Goal: Task Accomplishment & Management: Use online tool/utility

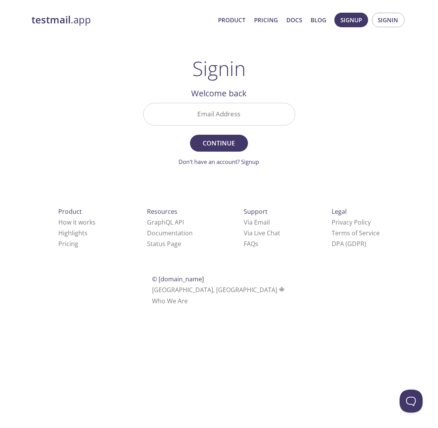
click at [257, 111] on input "Email Address" at bounding box center [219, 114] width 151 height 22
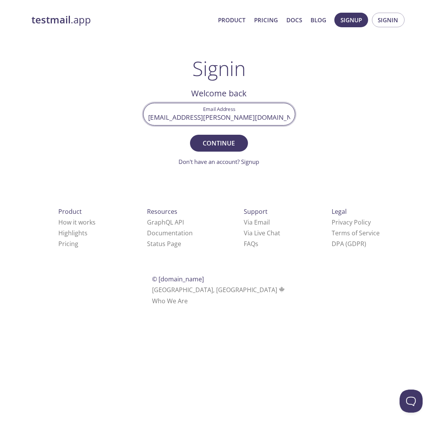
type input "[EMAIL_ADDRESS][PERSON_NAME][DOMAIN_NAME]"
click at [190, 135] on button "Continue" at bounding box center [219, 143] width 58 height 17
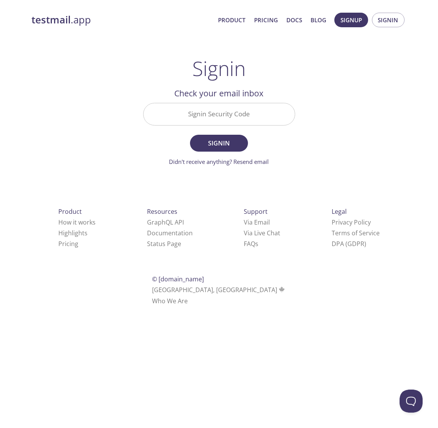
click at [258, 108] on input "Signin Security Code" at bounding box center [219, 114] width 151 height 22
type input "16t7d25"
click at [190, 135] on button "Signin" at bounding box center [219, 143] width 58 height 17
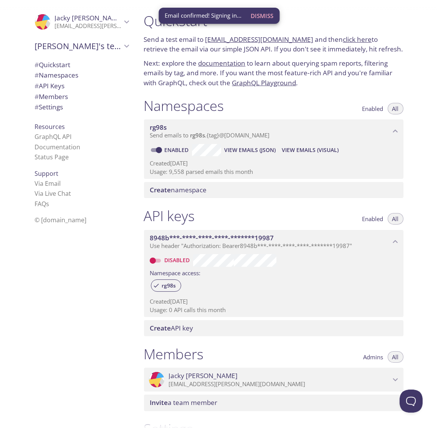
scroll to position [12, 0]
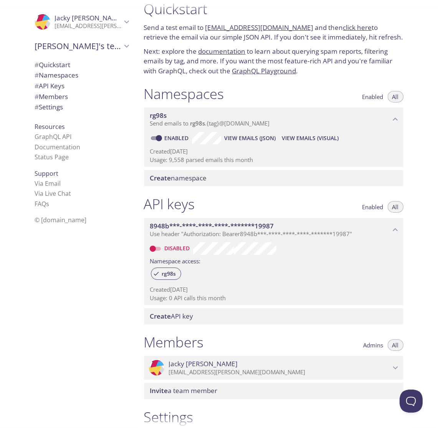
click at [326, 139] on span "View Emails (Visual)" at bounding box center [310, 138] width 57 height 9
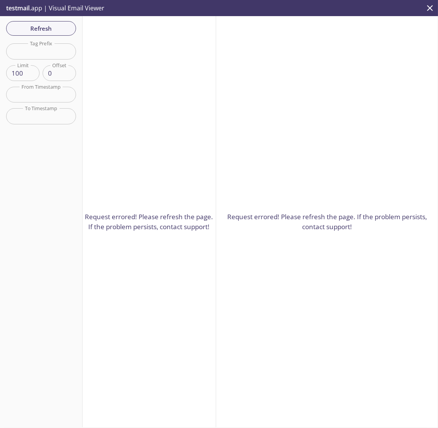
click at [355, 78] on div "Request errored! Please refresh the page. If the problem persists, contact supp…" at bounding box center [327, 221] width 222 height 411
